Goal: Task Accomplishment & Management: Manage account settings

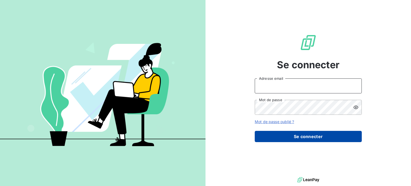
type input "[EMAIL_ADDRESS][PERSON_NAME][DOMAIN_NAME]"
click at [312, 139] on button "Se connecter" at bounding box center [308, 136] width 107 height 11
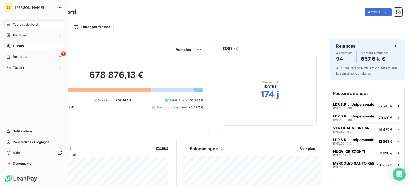
click at [19, 45] on span "Clients" at bounding box center [18, 46] width 11 height 5
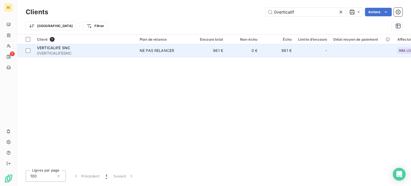
type input "0verticalif"
click at [66, 51] on span "0VERTICALIFESNC" at bounding box center [85, 53] width 96 height 5
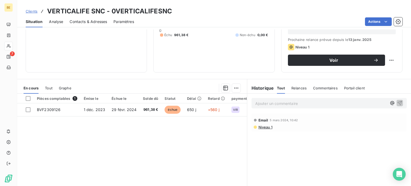
scroll to position [70, 0]
click at [260, 105] on p "Ajouter un commentaire ﻿" at bounding box center [321, 103] width 132 height 7
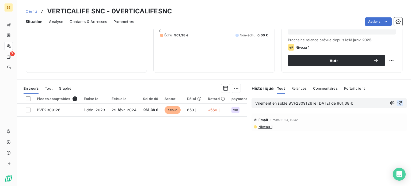
click at [397, 104] on icon "button" at bounding box center [399, 102] width 5 height 5
